Goal: Find contact information: Find contact information

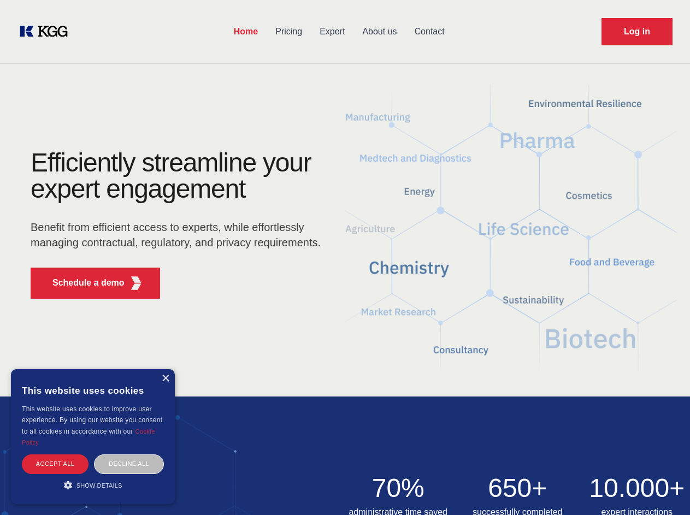
click at [345, 257] on div "Efficiently streamline your expert engagement Benefit from efficient access to …" at bounding box center [179, 229] width 332 height 158
click at [82, 283] on p "Schedule a demo" at bounding box center [88, 283] width 72 height 13
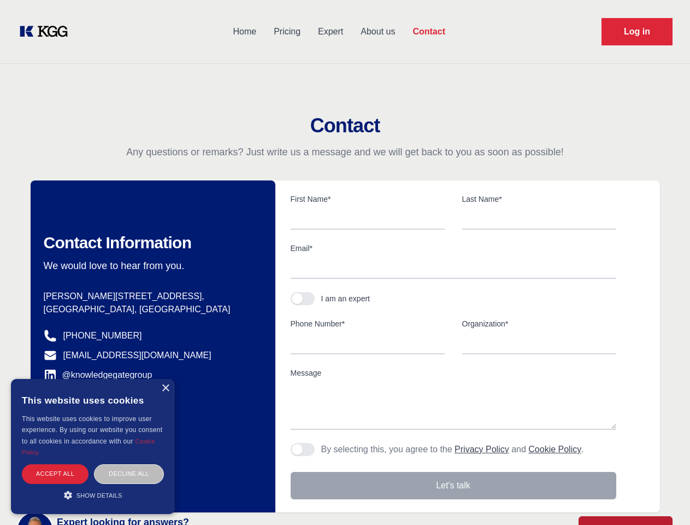
click at [165, 379] on div "× This website uses cookies This website uses cookies to improve user experienc…" at bounding box center [93, 446] width 164 height 135
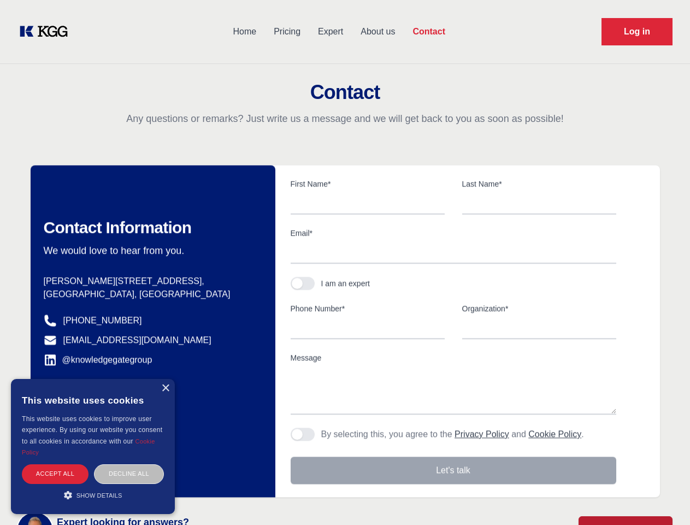
click at [55, 464] on div "Accept all" at bounding box center [55, 473] width 67 height 19
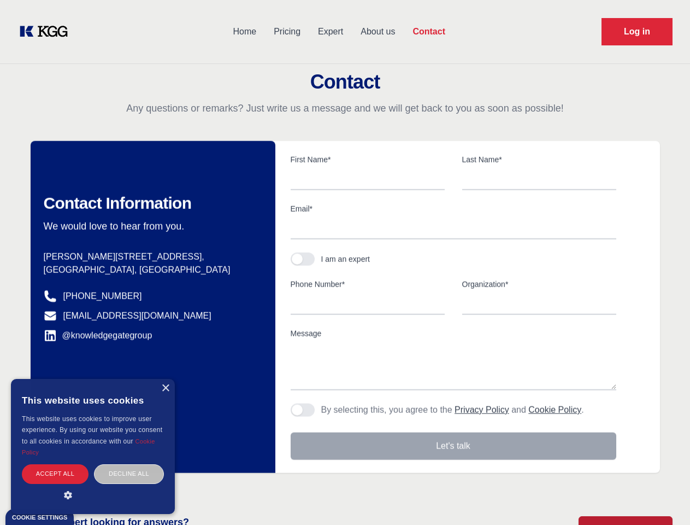
click at [129, 464] on div "Decline all" at bounding box center [129, 473] width 70 height 19
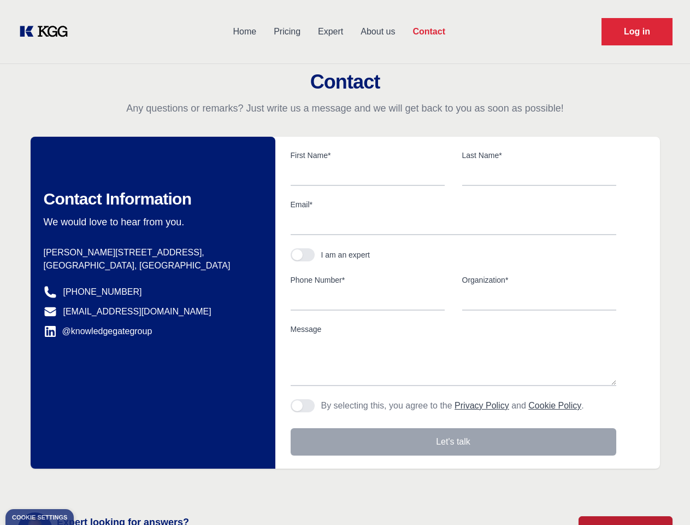
click at [93, 485] on main "Contact Any questions or remarks? Just write us a message and we will get back …" at bounding box center [345, 284] width 690 height 569
